Goal: Task Accomplishment & Management: Manage account settings

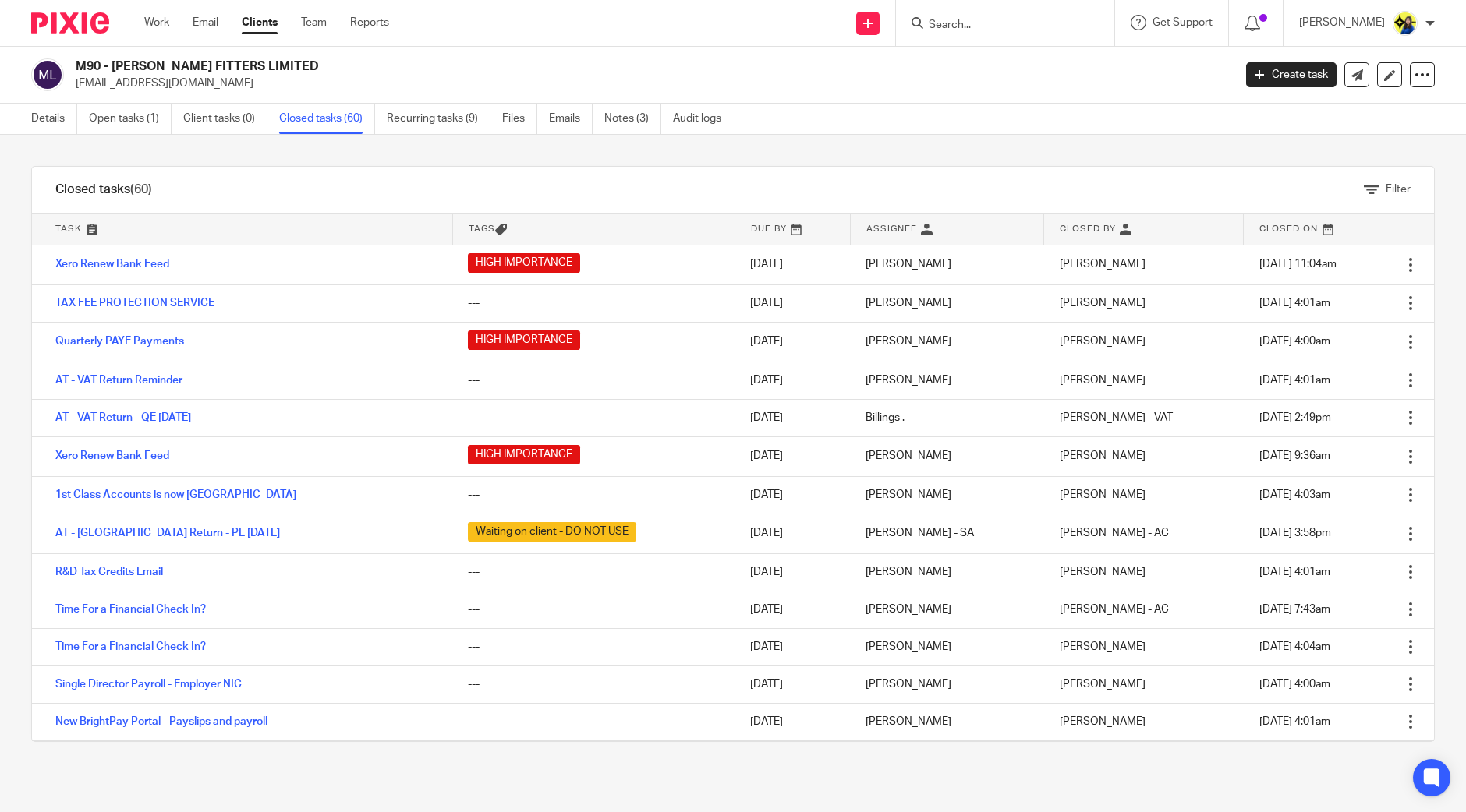
click at [1053, 29] on input "Search" at bounding box center [998, 25] width 140 height 14
type input "a11"
click at [1065, 64] on link at bounding box center [1091, 67] width 335 height 36
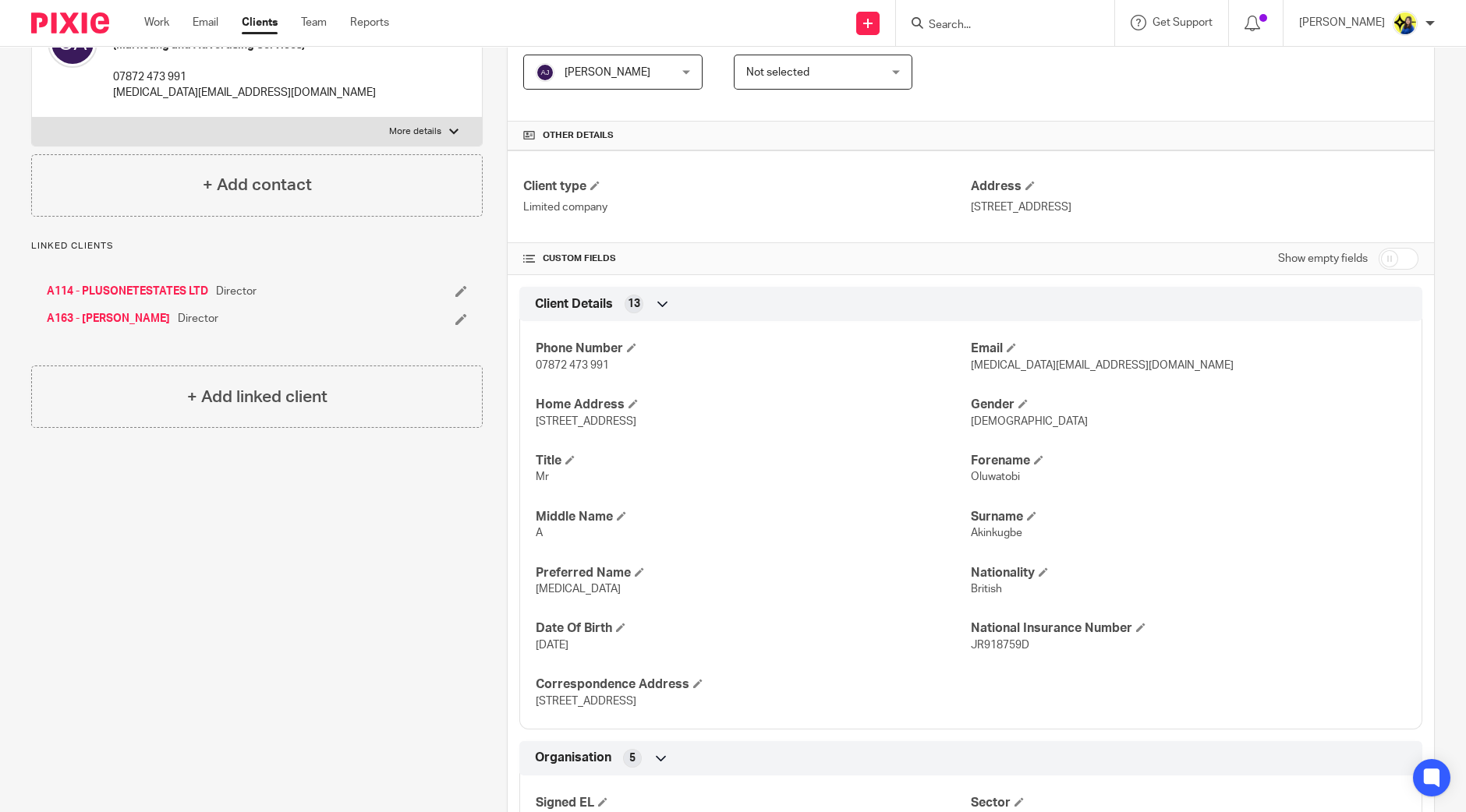
scroll to position [389, 0]
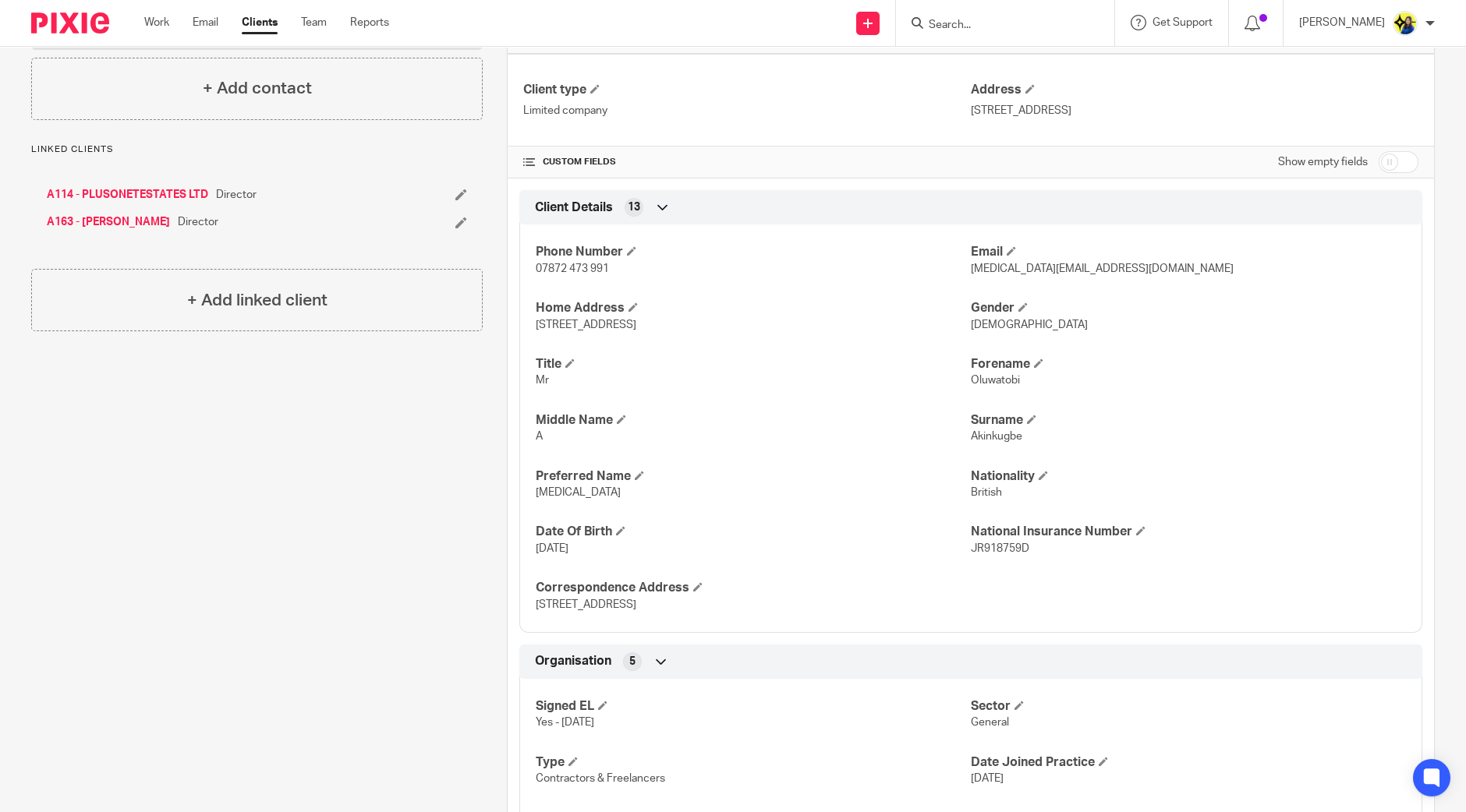
click at [340, 609] on div "Pinned note NO PAYE - RECEIVING INCOME ELSEWHERE (emailed to check) Unpin note …" at bounding box center [245, 715] width 476 height 1875
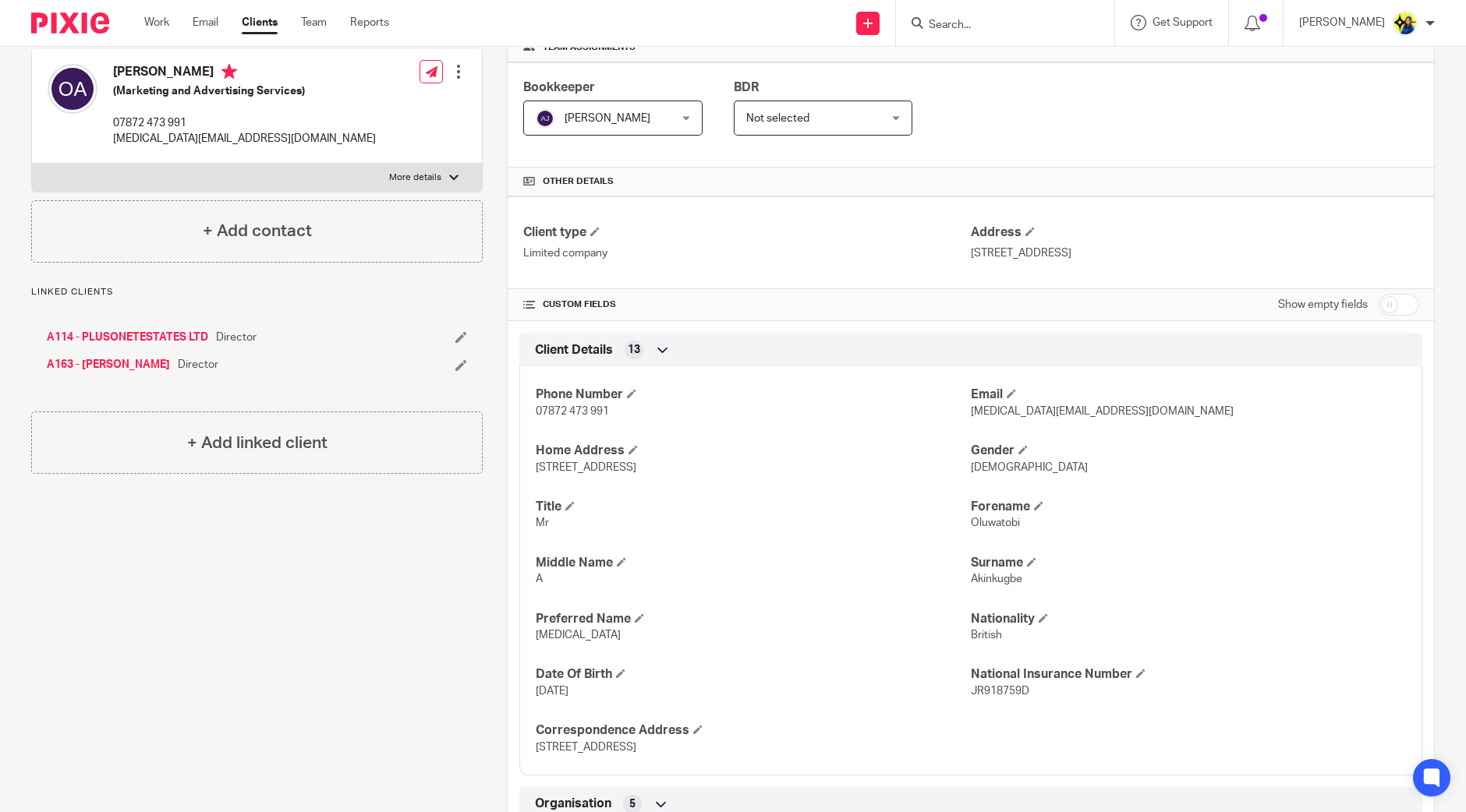
scroll to position [0, 0]
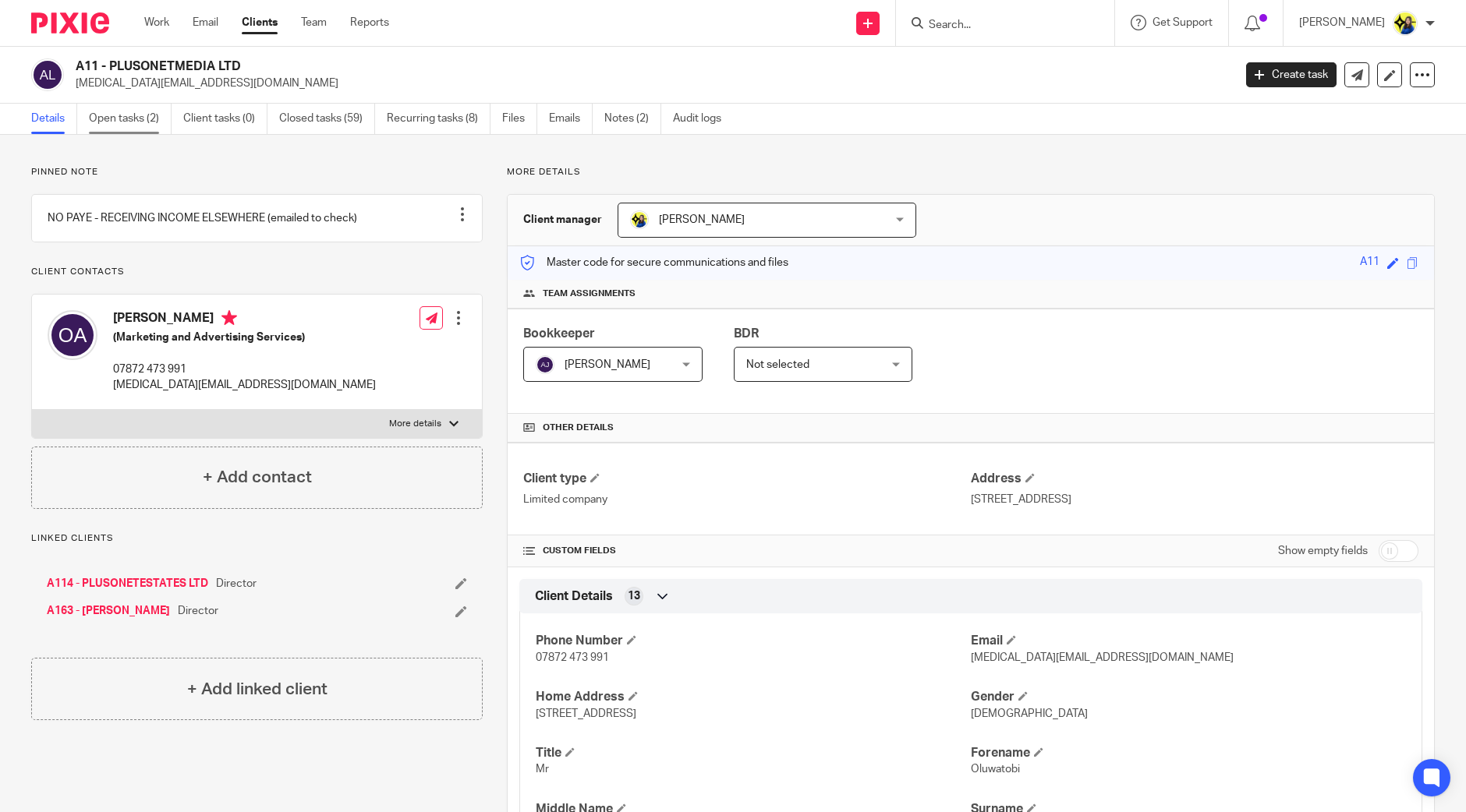
click at [149, 119] on link "Open tasks (2)" at bounding box center [130, 118] width 82 height 31
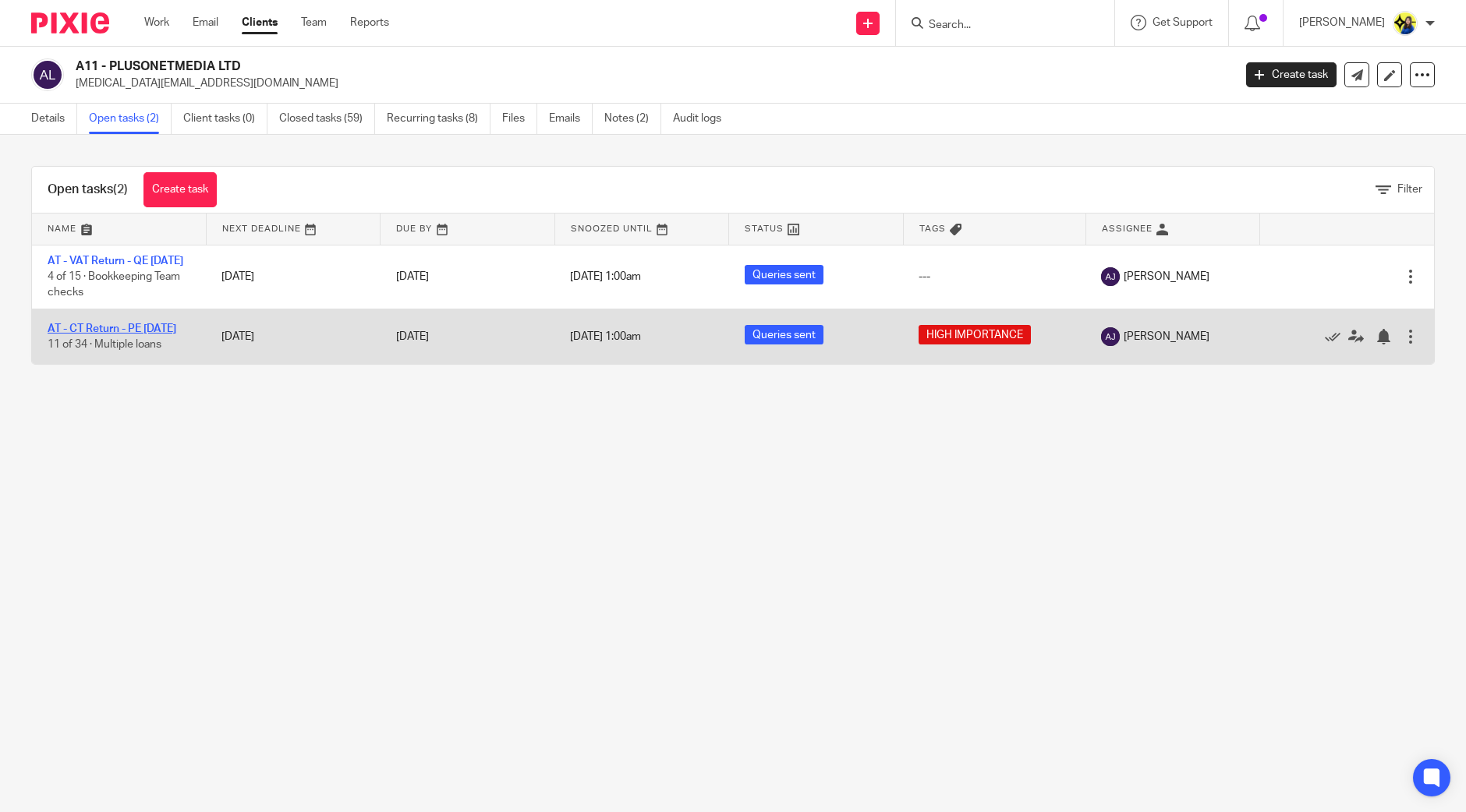
click at [156, 334] on link "AT - CT Return - PE 31-01-2025" at bounding box center [111, 329] width 129 height 11
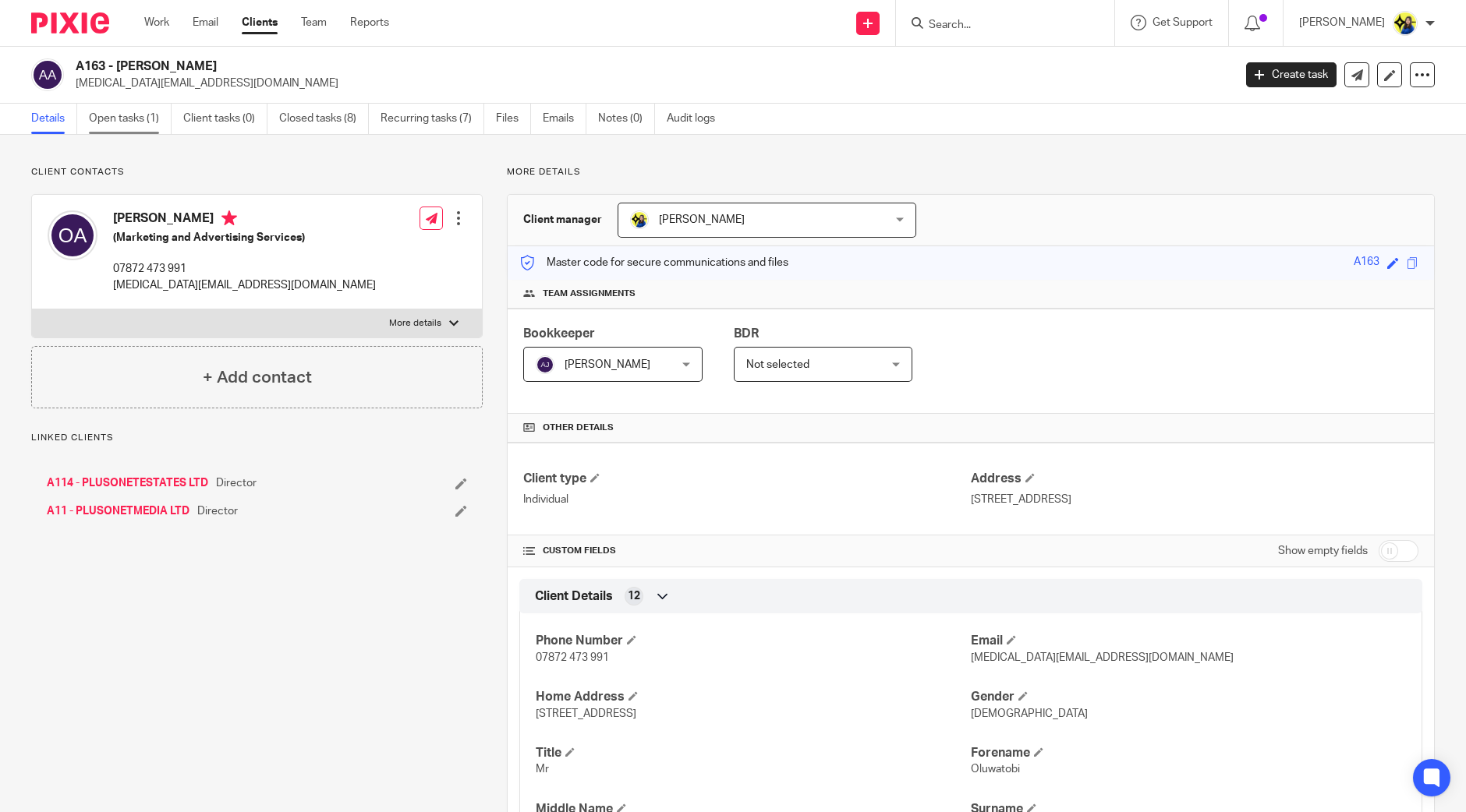
click at [135, 118] on link "Open tasks (1)" at bounding box center [130, 118] width 82 height 31
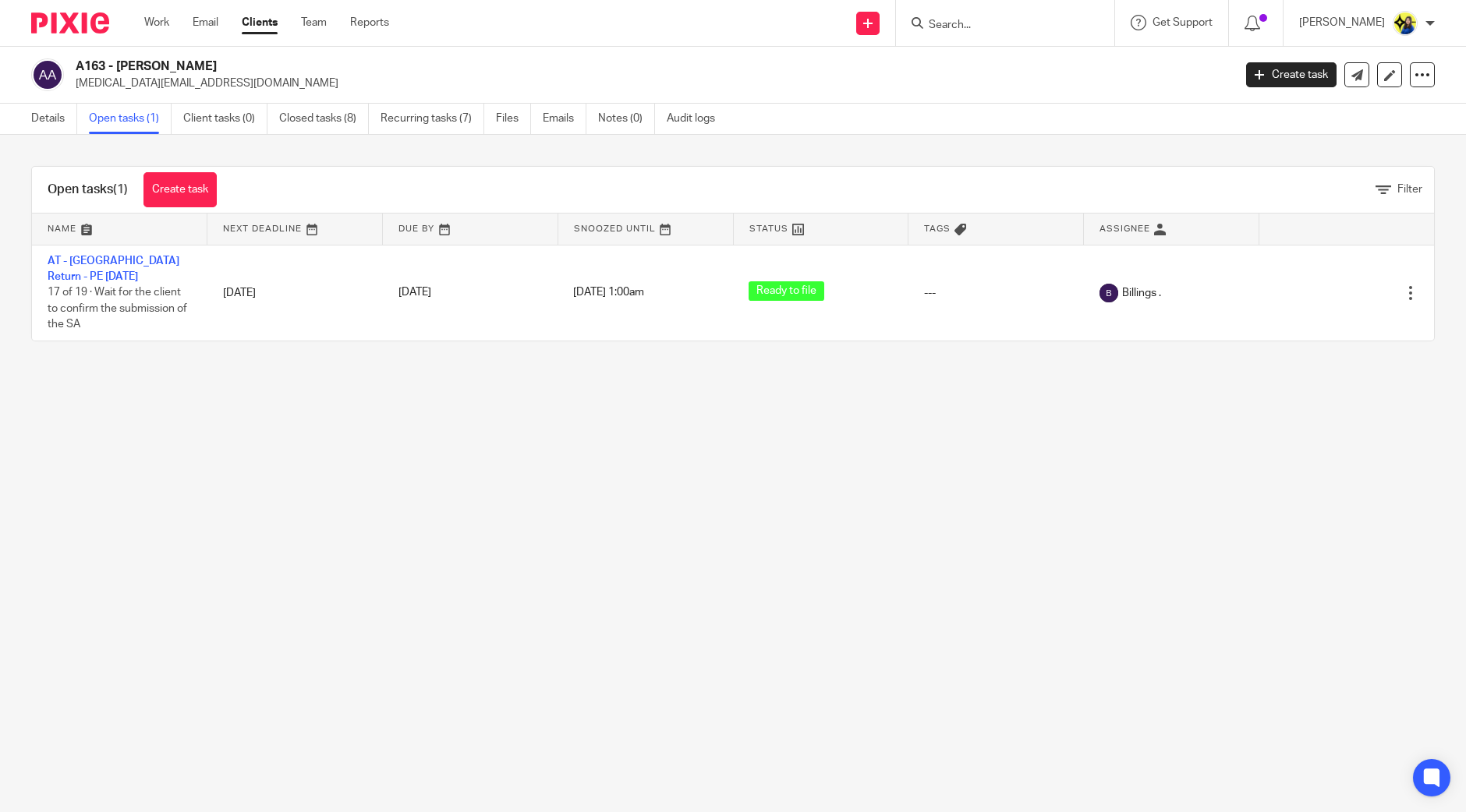
click at [523, 574] on main "A163 - [PERSON_NAME] [MEDICAL_DATA][EMAIL_ADDRESS][DOMAIN_NAME] Create task Upd…" at bounding box center [733, 406] width 1466 height 812
